Goal: Use online tool/utility: Utilize a website feature to perform a specific function

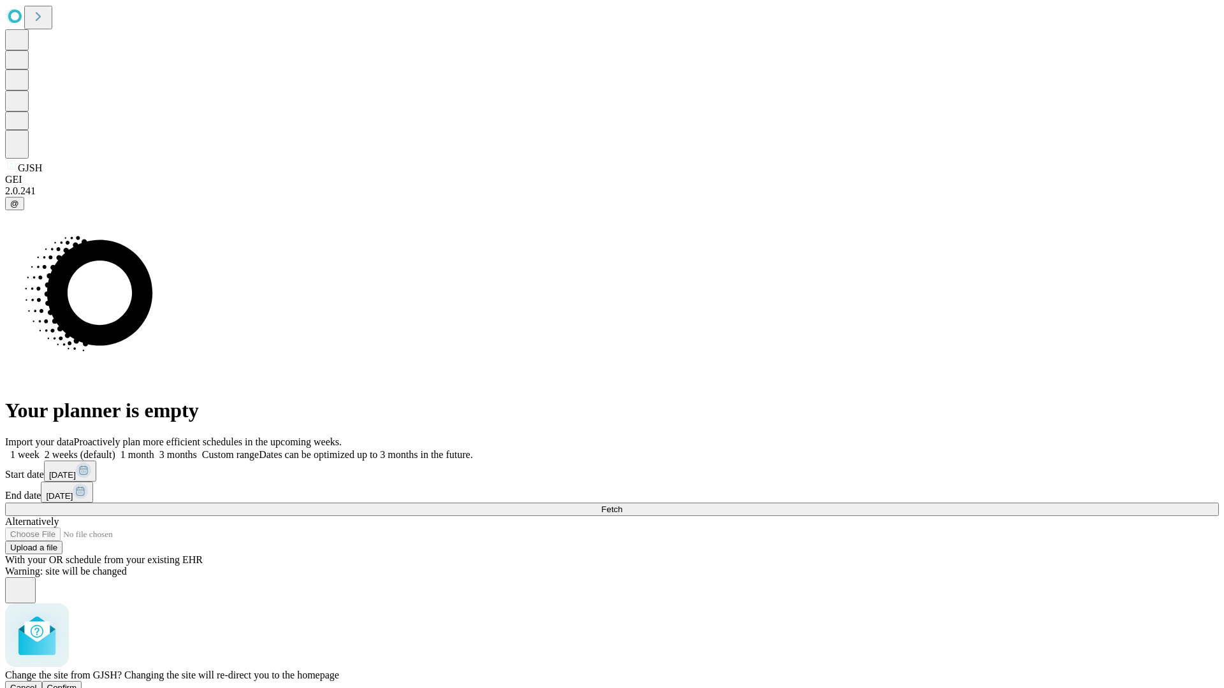
click at [77, 683] on span "Confirm" at bounding box center [62, 688] width 30 height 10
click at [154, 449] on label "1 month" at bounding box center [134, 454] width 39 height 11
click at [622, 505] on span "Fetch" at bounding box center [611, 510] width 21 height 10
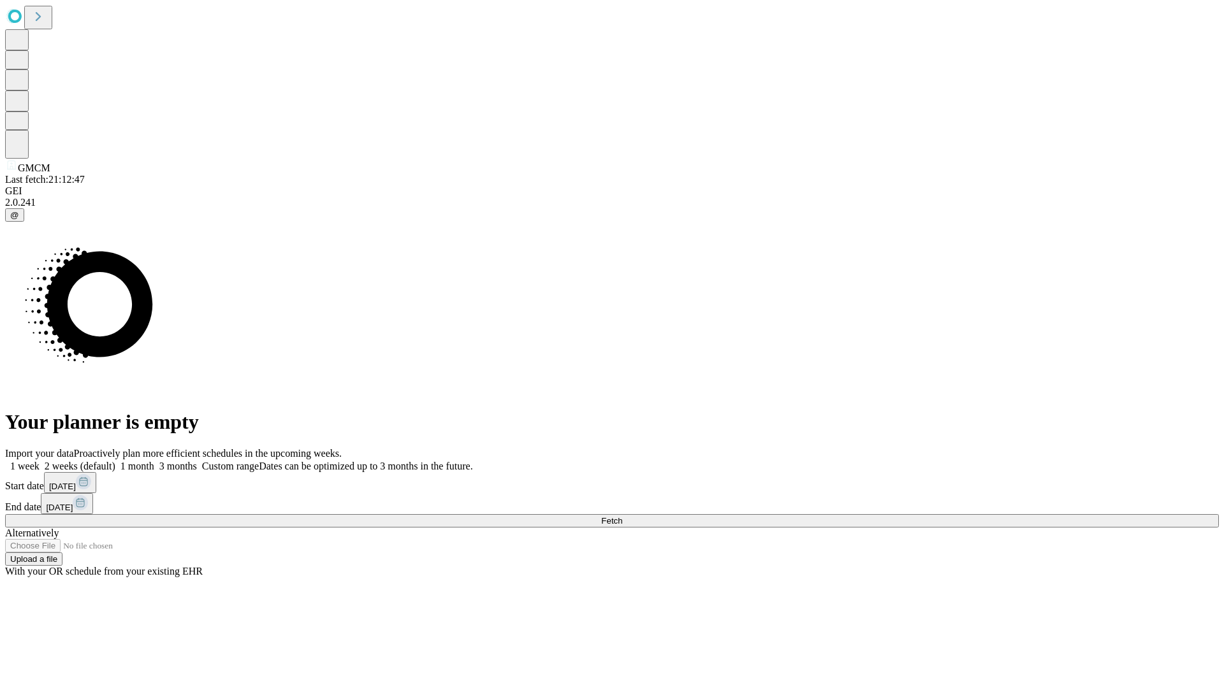
click at [154, 461] on label "1 month" at bounding box center [134, 466] width 39 height 11
click at [622, 516] on span "Fetch" at bounding box center [611, 521] width 21 height 10
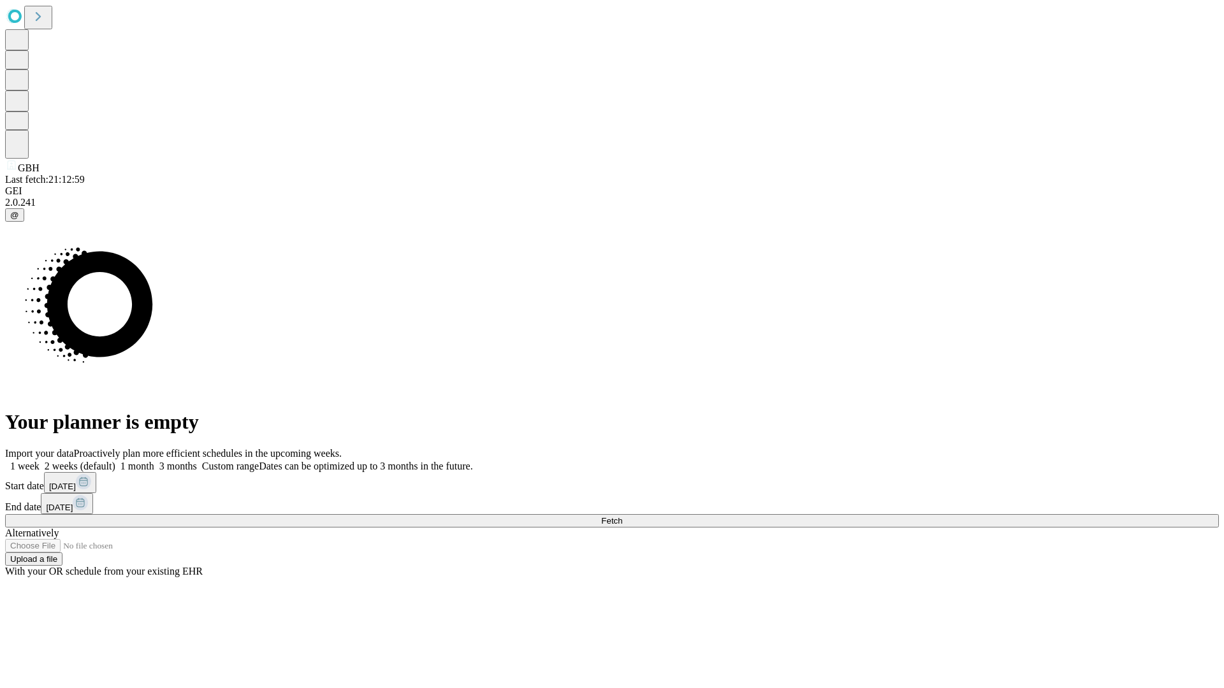
click at [154, 461] on label "1 month" at bounding box center [134, 466] width 39 height 11
click at [622, 516] on span "Fetch" at bounding box center [611, 521] width 21 height 10
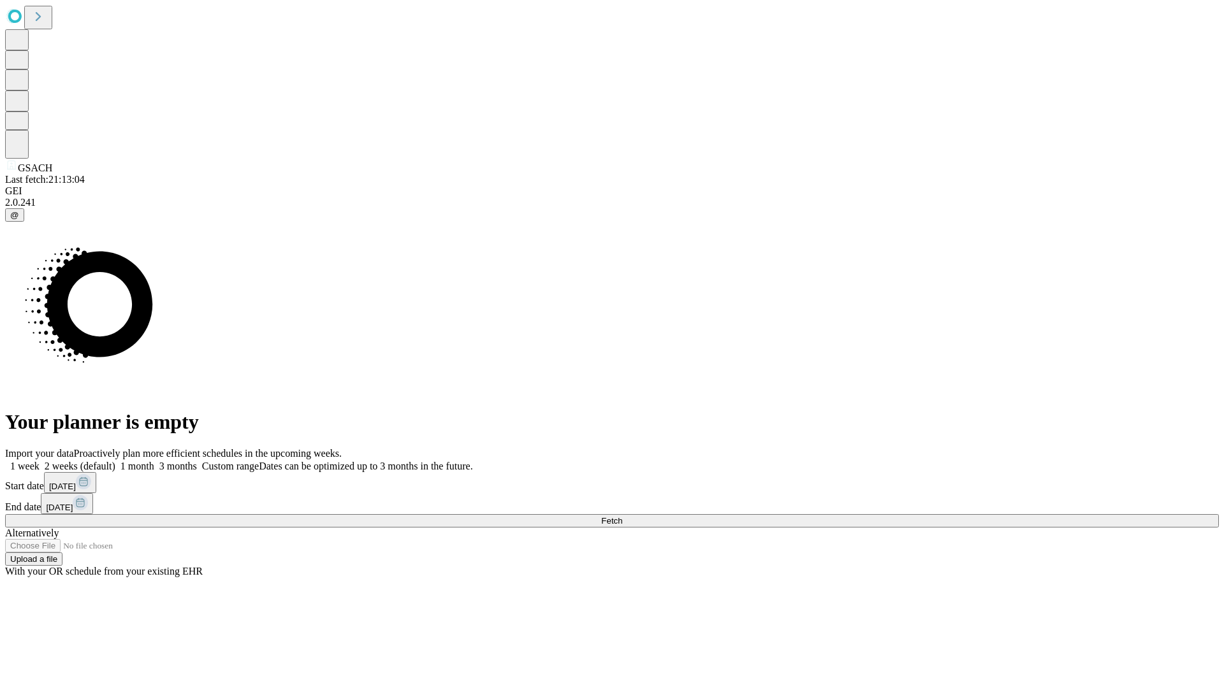
click at [154, 461] on label "1 month" at bounding box center [134, 466] width 39 height 11
click at [622, 516] on span "Fetch" at bounding box center [611, 521] width 21 height 10
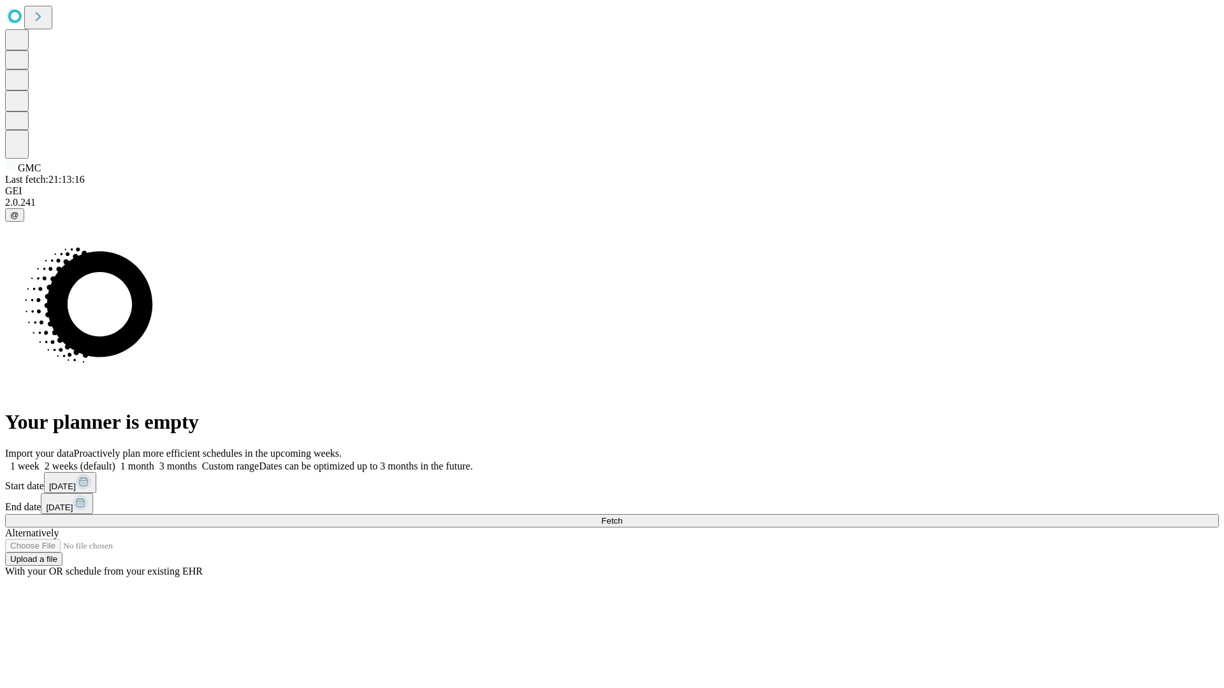
click at [154, 461] on label "1 month" at bounding box center [134, 466] width 39 height 11
click at [622, 516] on span "Fetch" at bounding box center [611, 521] width 21 height 10
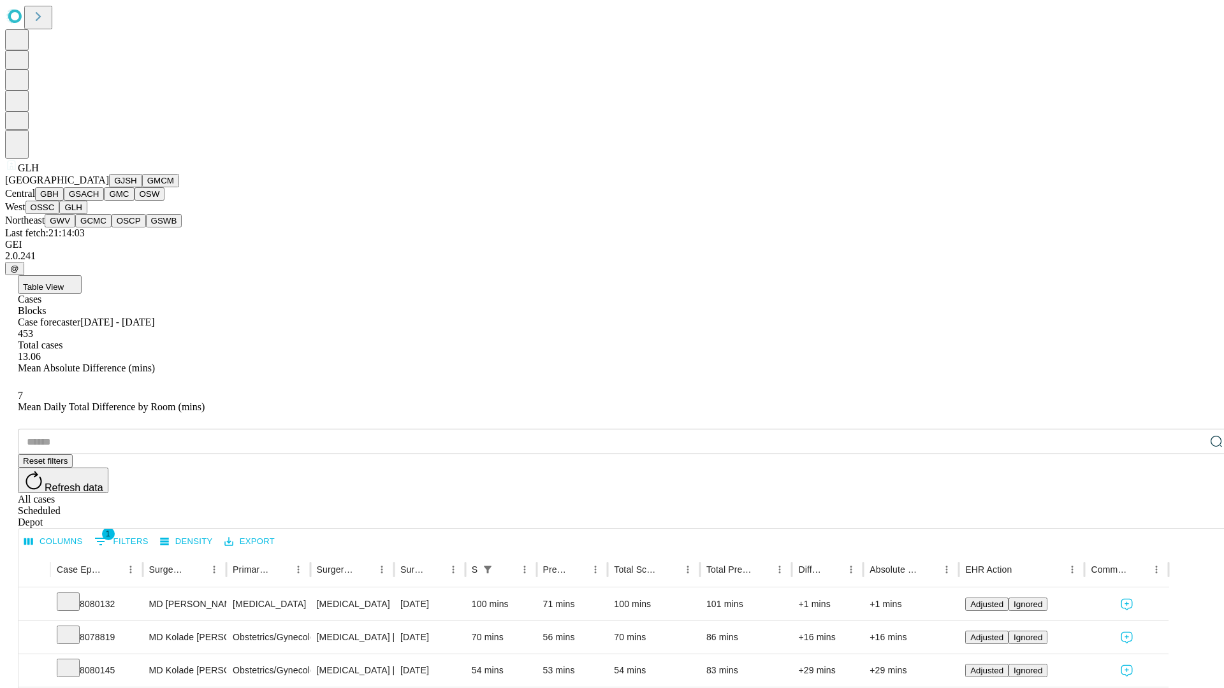
click at [75, 228] on button "GWV" at bounding box center [60, 220] width 31 height 13
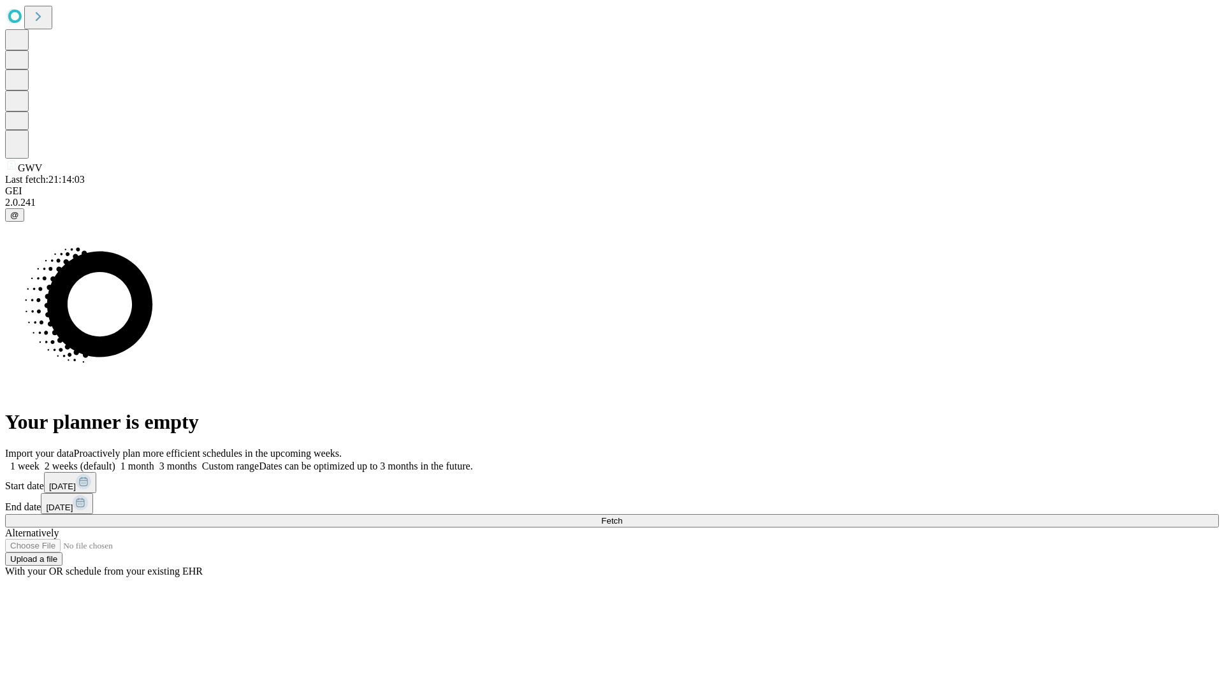
click at [154, 461] on label "1 month" at bounding box center [134, 466] width 39 height 11
click at [622, 516] on span "Fetch" at bounding box center [611, 521] width 21 height 10
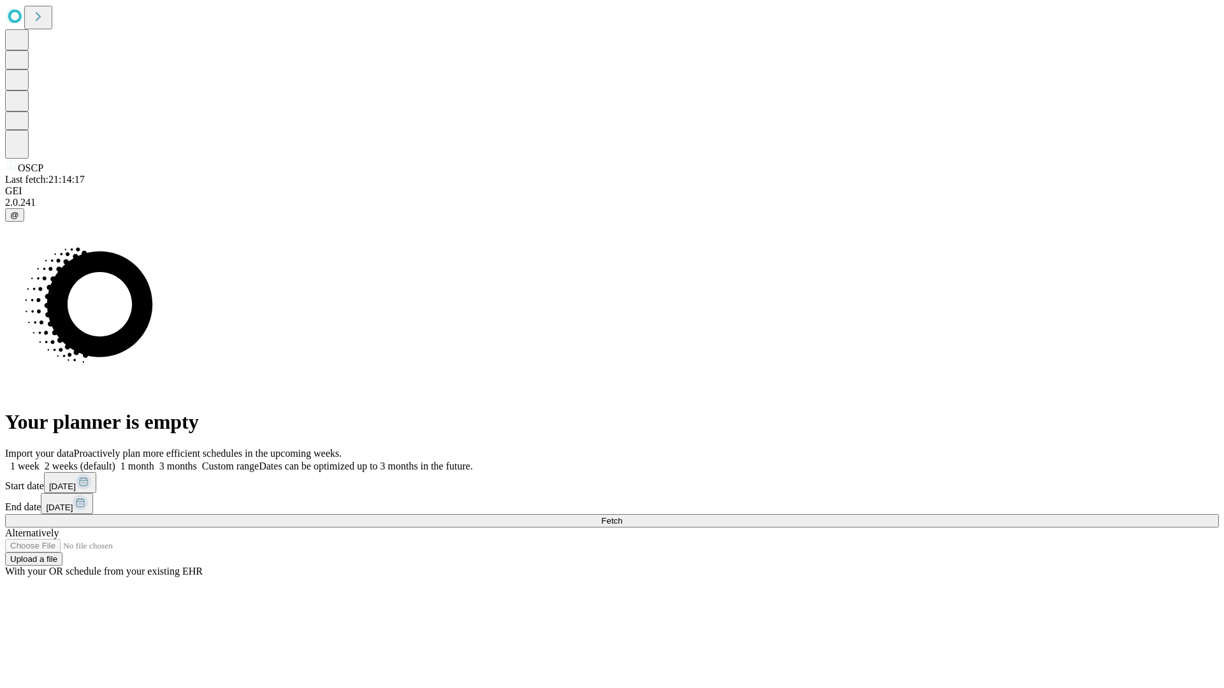
click at [154, 461] on label "1 month" at bounding box center [134, 466] width 39 height 11
click at [622, 516] on span "Fetch" at bounding box center [611, 521] width 21 height 10
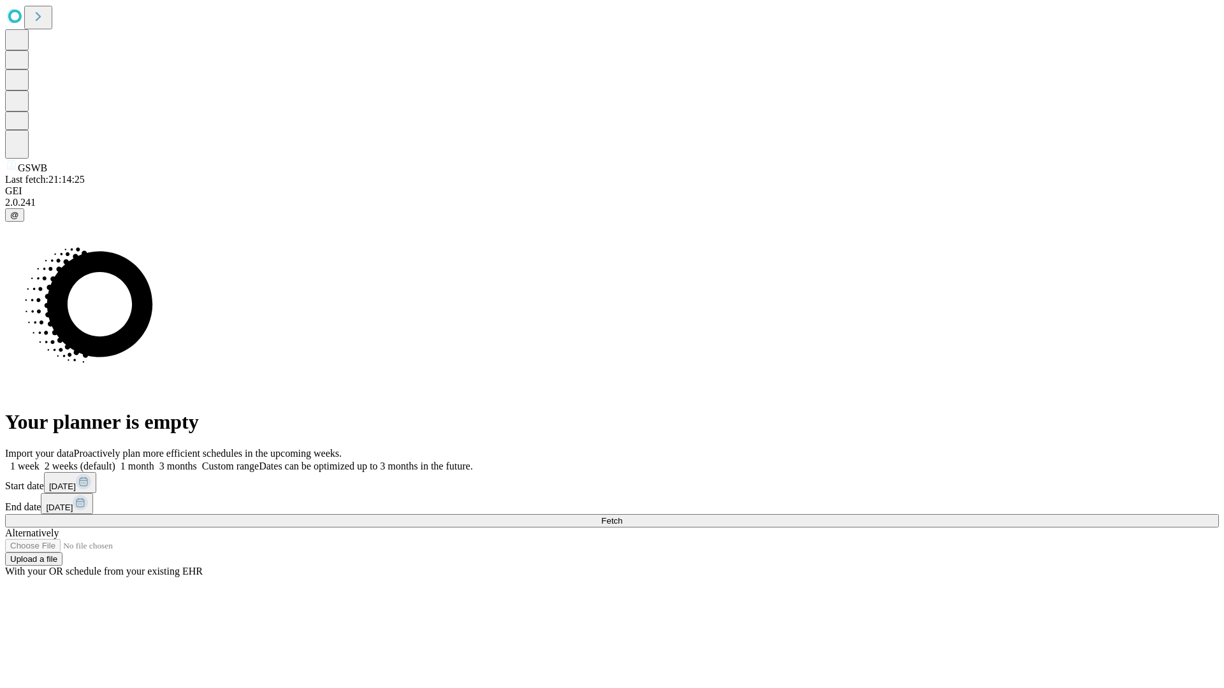
click at [622, 516] on span "Fetch" at bounding box center [611, 521] width 21 height 10
